Goal: Transaction & Acquisition: Purchase product/service

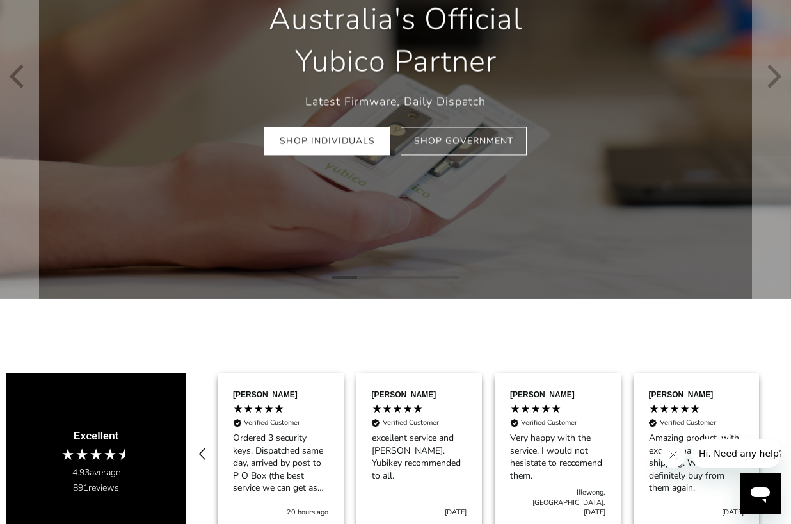
scroll to position [192, 0]
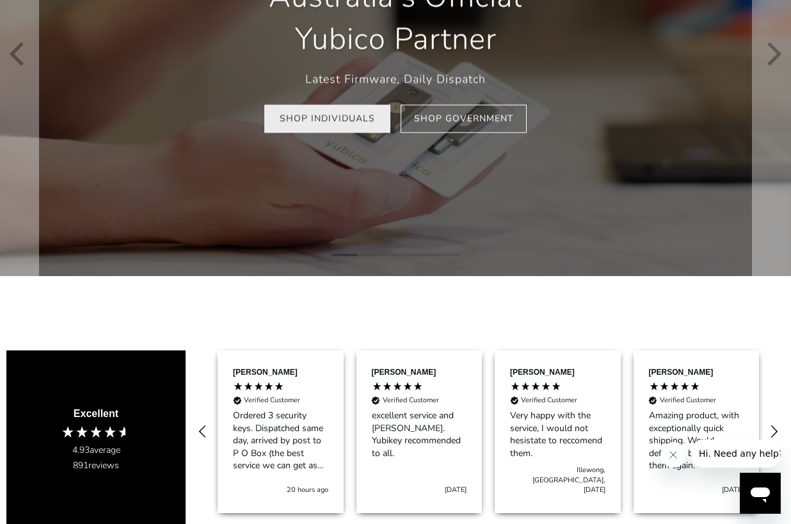
click at [330, 123] on link "Shop Individuals" at bounding box center [327, 118] width 126 height 29
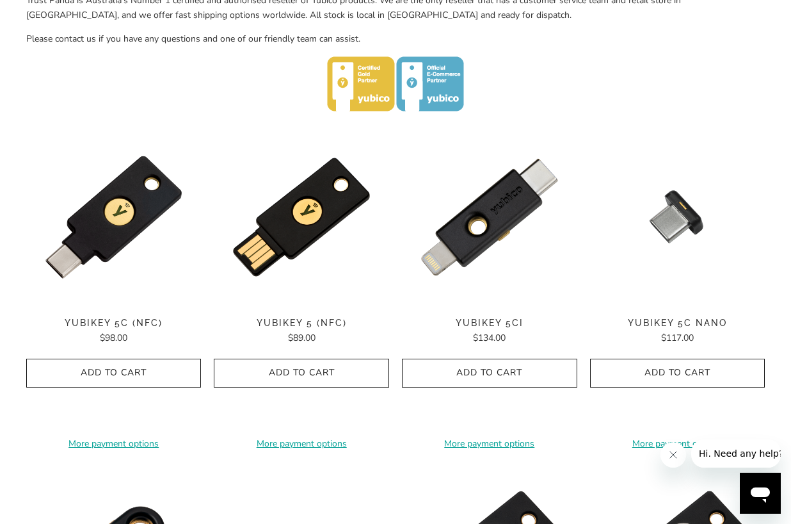
scroll to position [640, 0]
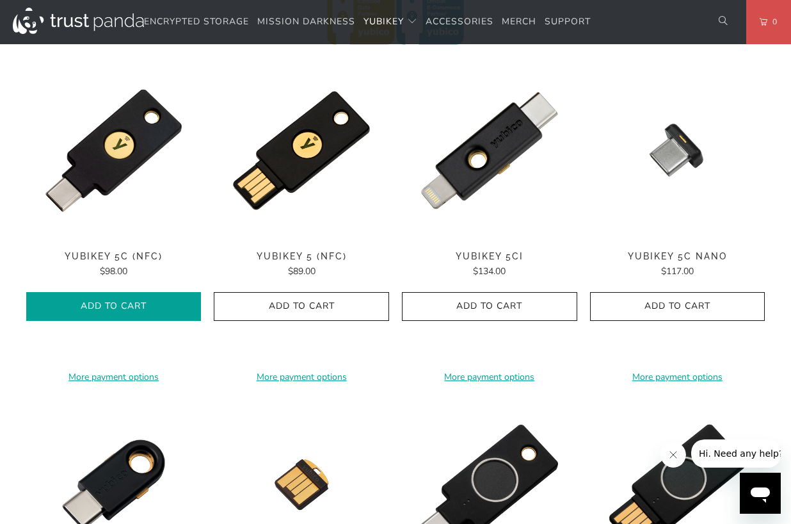
click at [120, 305] on icon "button" at bounding box center [114, 306] width 20 height 20
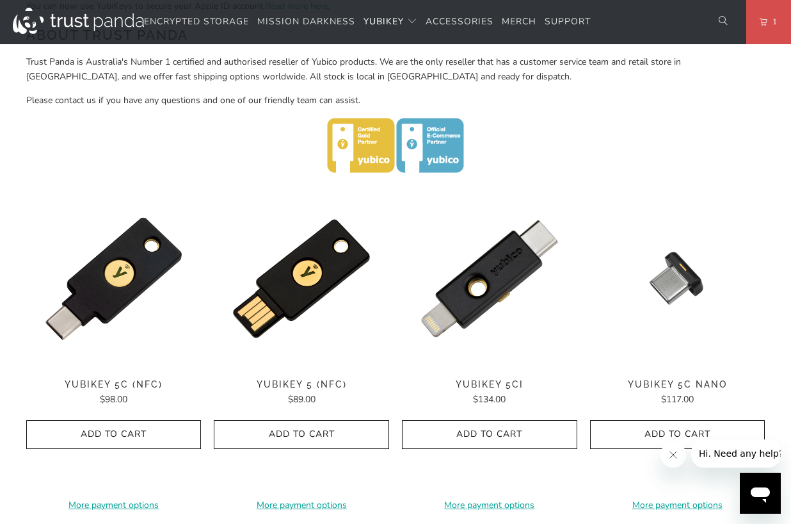
scroll to position [576, 0]
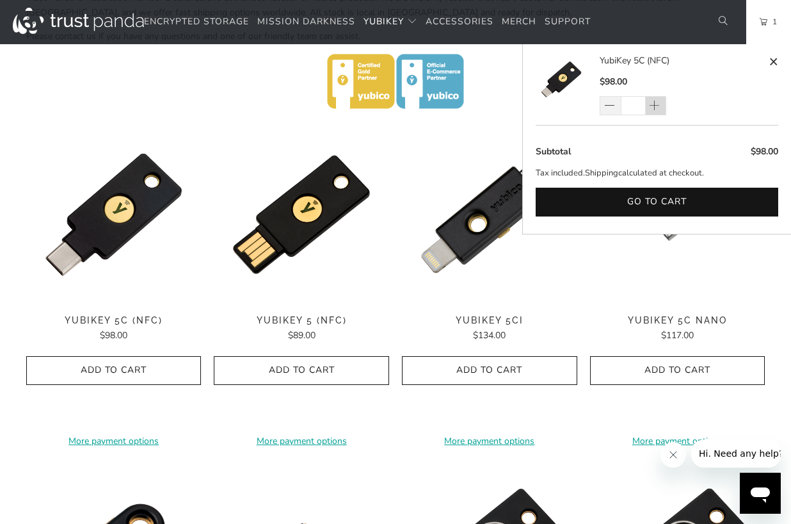
click at [662, 100] on span at bounding box center [656, 105] width 21 height 19
type input "*"
click at [655, 103] on span at bounding box center [654, 106] width 13 height 13
type input "*"
click at [613, 108] on span at bounding box center [610, 106] width 13 height 13
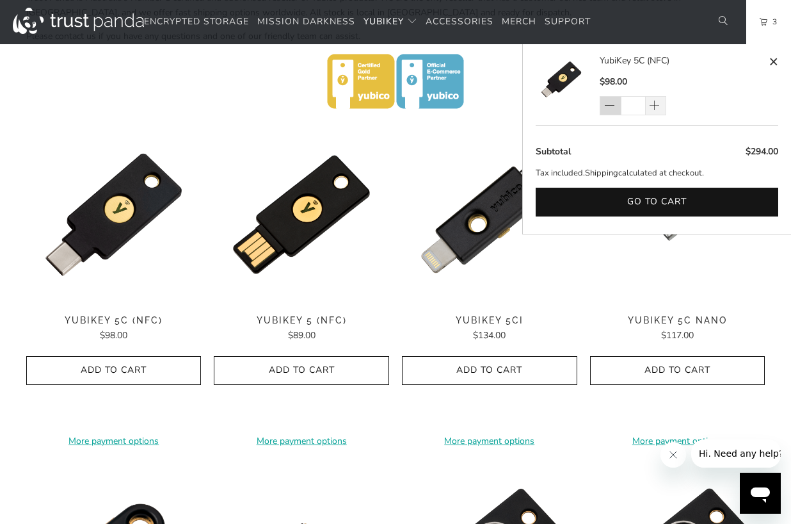
type input "*"
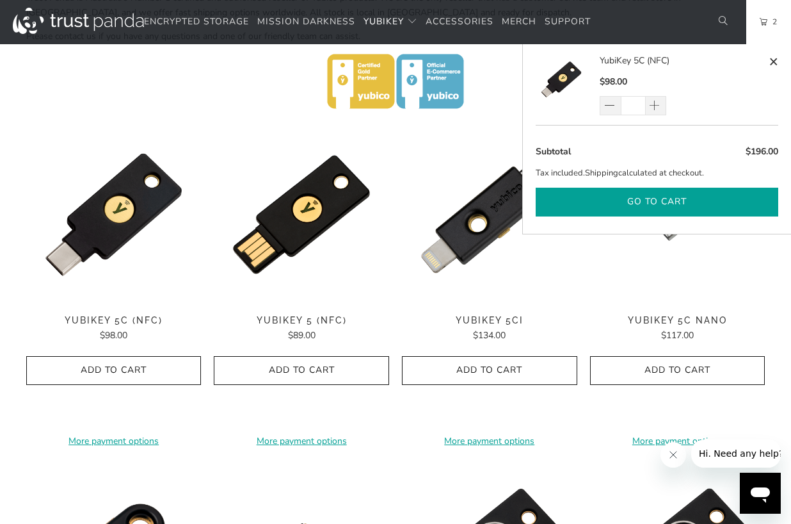
click at [655, 196] on button "Go to cart" at bounding box center [657, 202] width 243 height 29
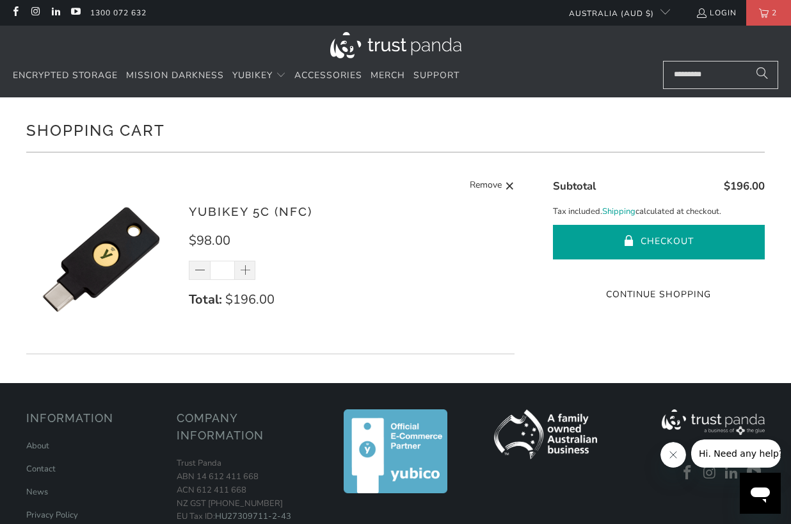
click at [662, 236] on button "Checkout" at bounding box center [659, 242] width 212 height 35
